Goal: Information Seeking & Learning: Learn about a topic

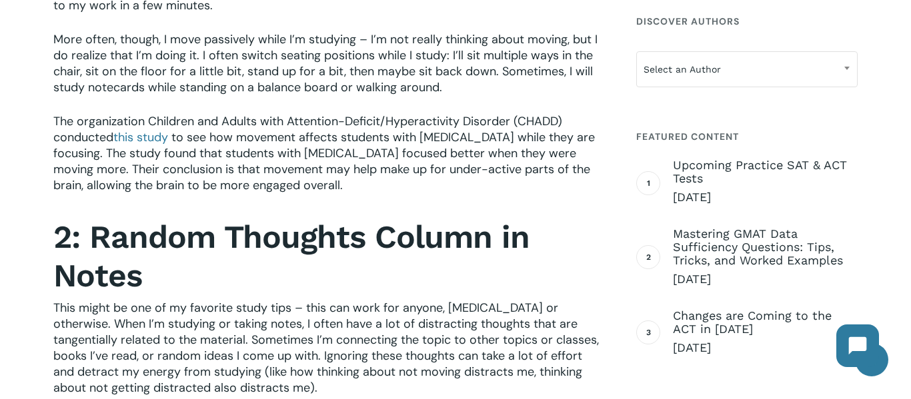
scroll to position [1050, 0]
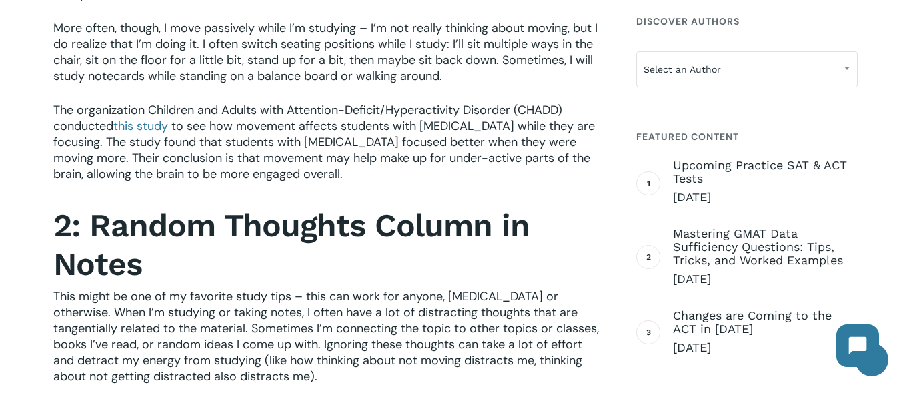
click at [79, 277] on strong "2: Random Thoughts Column in Notes" at bounding box center [291, 245] width 476 height 77
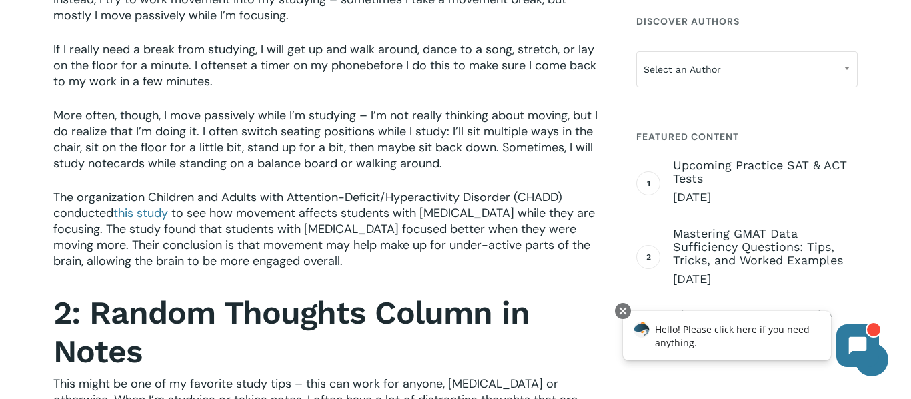
scroll to position [1020, 0]
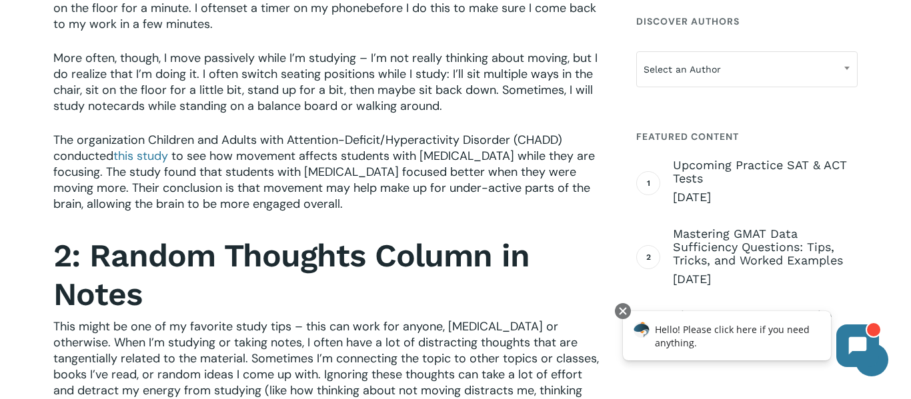
click at [69, 352] on span "This might be one of my favorite study tips – this can work for anyone, [MEDICA…" at bounding box center [325, 367] width 545 height 96
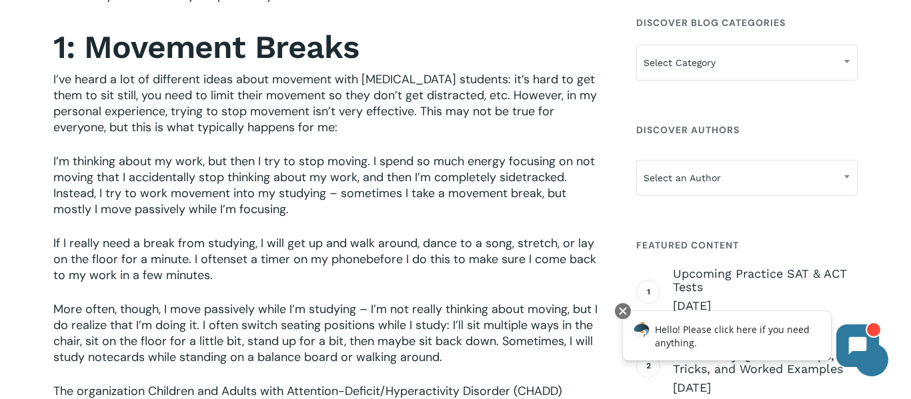
scroll to position [771, 0]
